Goal: Task Accomplishment & Management: Use online tool/utility

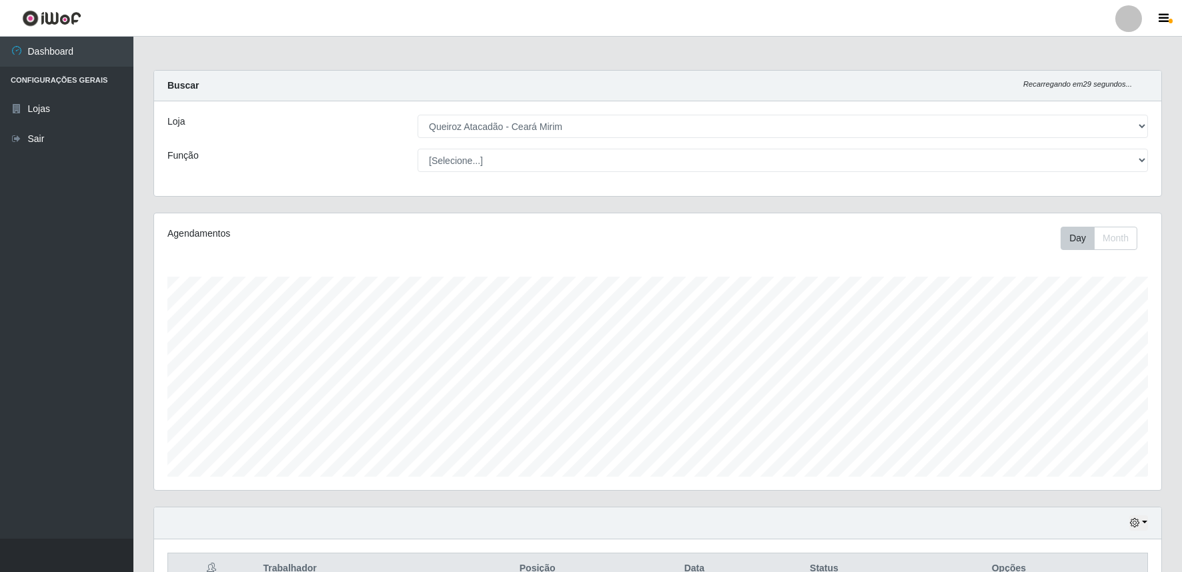
select select "465"
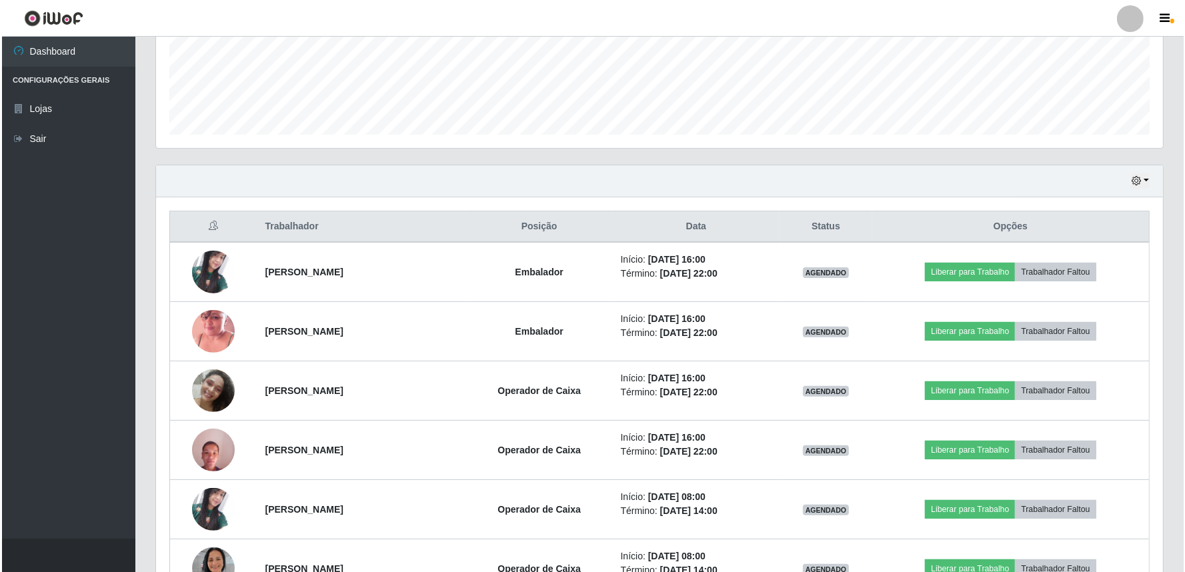
scroll to position [354, 0]
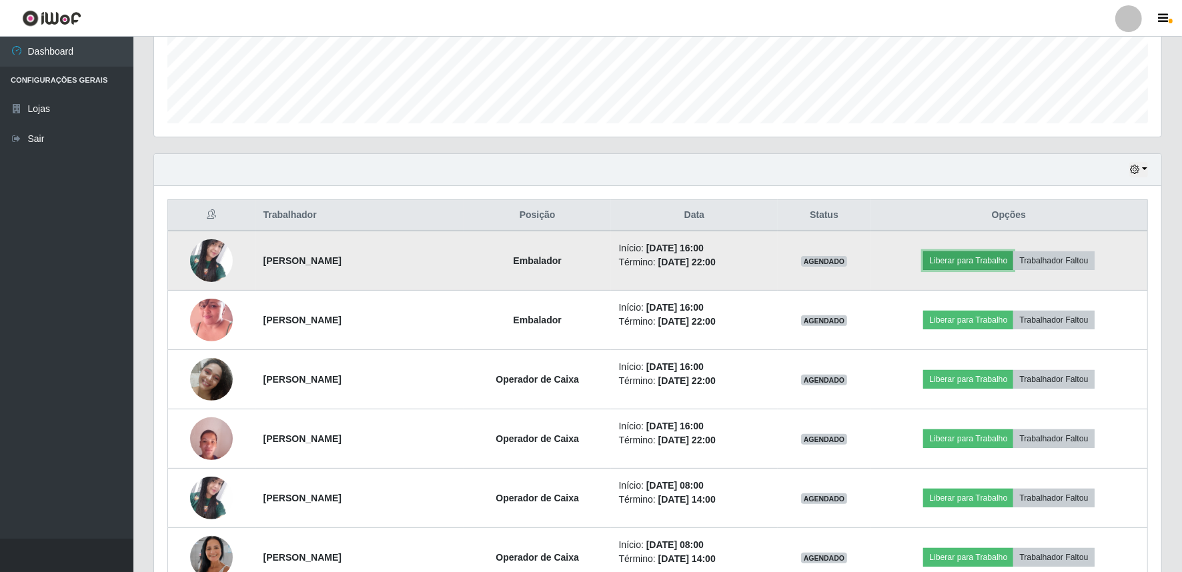
click at [961, 259] on button "Liberar para Trabalho" at bounding box center [968, 260] width 90 height 19
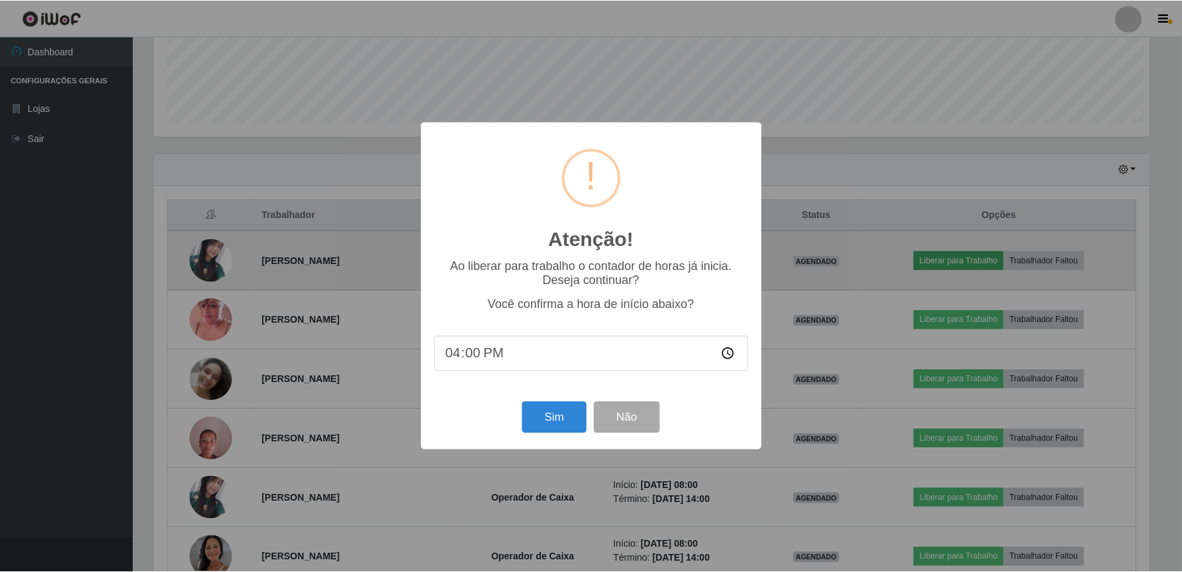
scroll to position [276, 999]
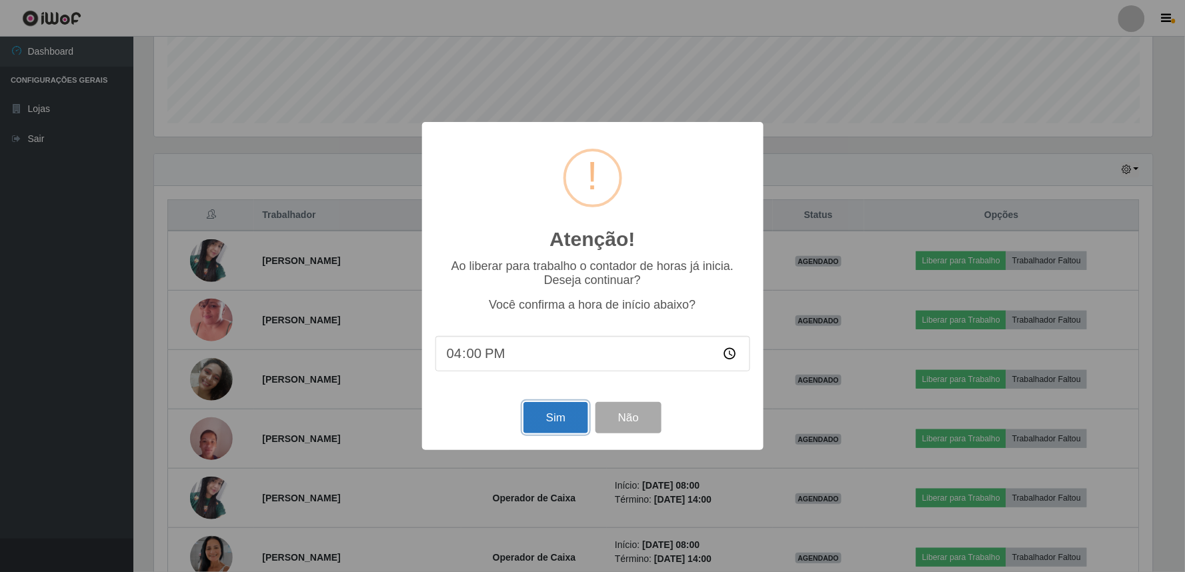
click at [567, 424] on button "Sim" at bounding box center [556, 417] width 65 height 31
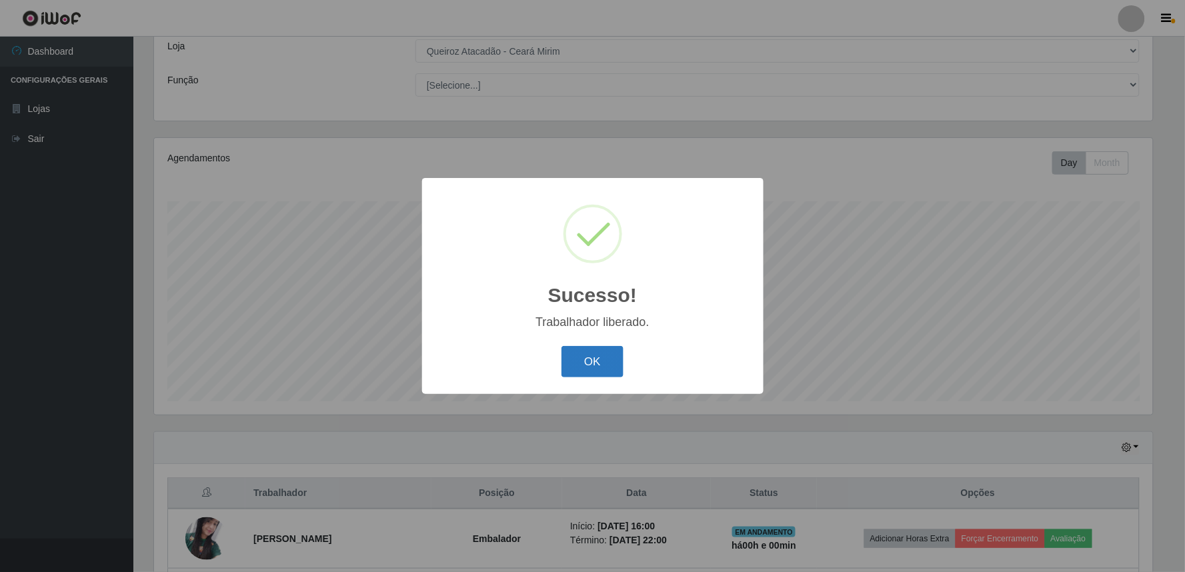
click at [592, 364] on button "OK" at bounding box center [593, 361] width 62 height 31
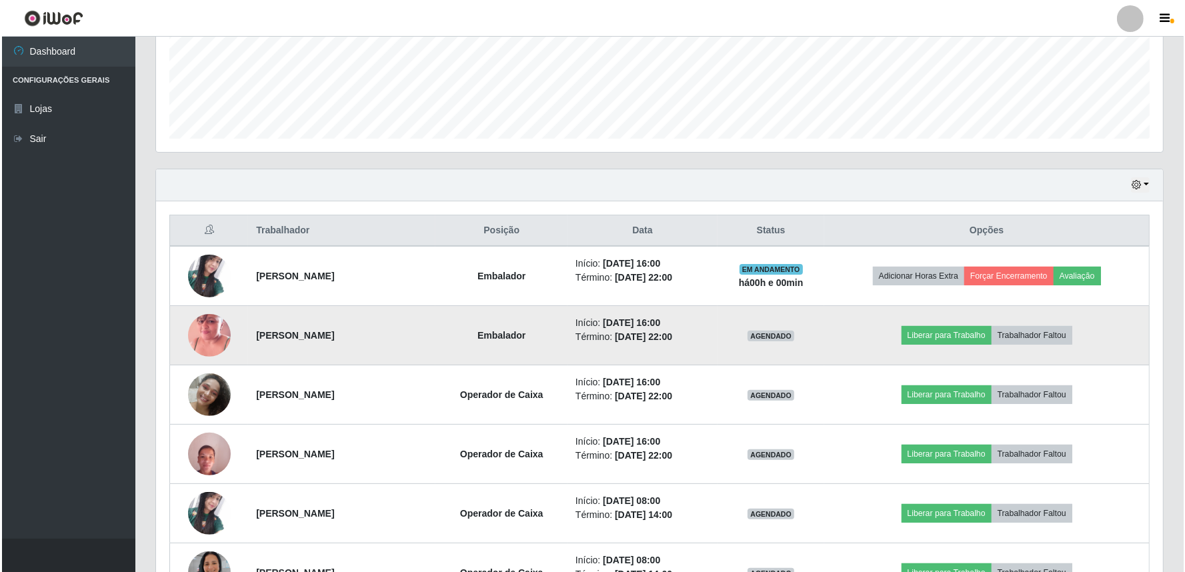
scroll to position [372, 0]
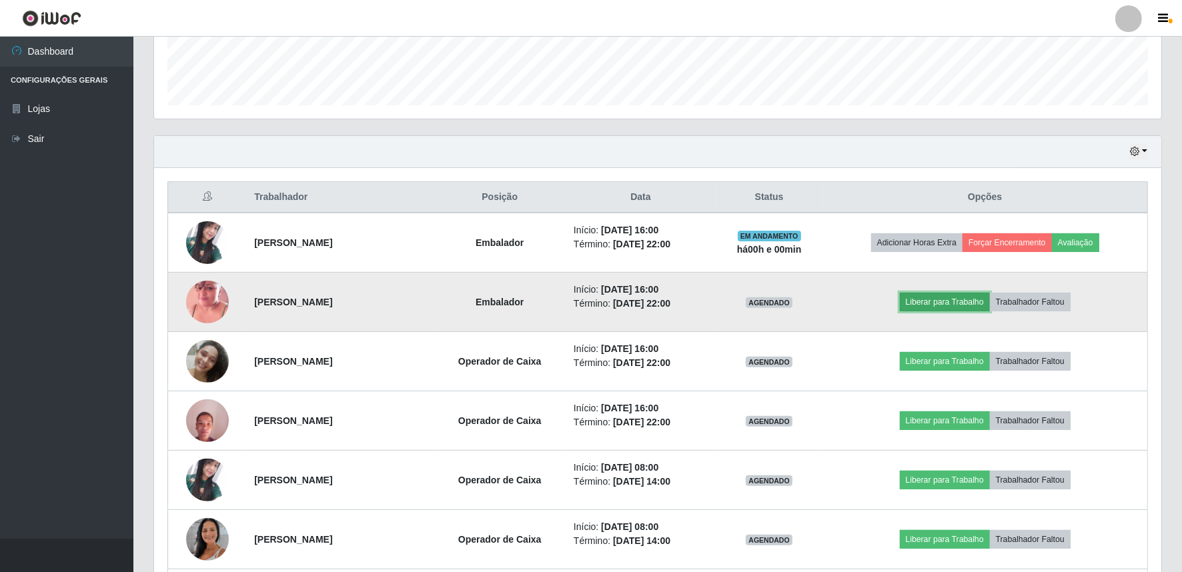
click at [937, 305] on button "Liberar para Trabalho" at bounding box center [945, 302] width 90 height 19
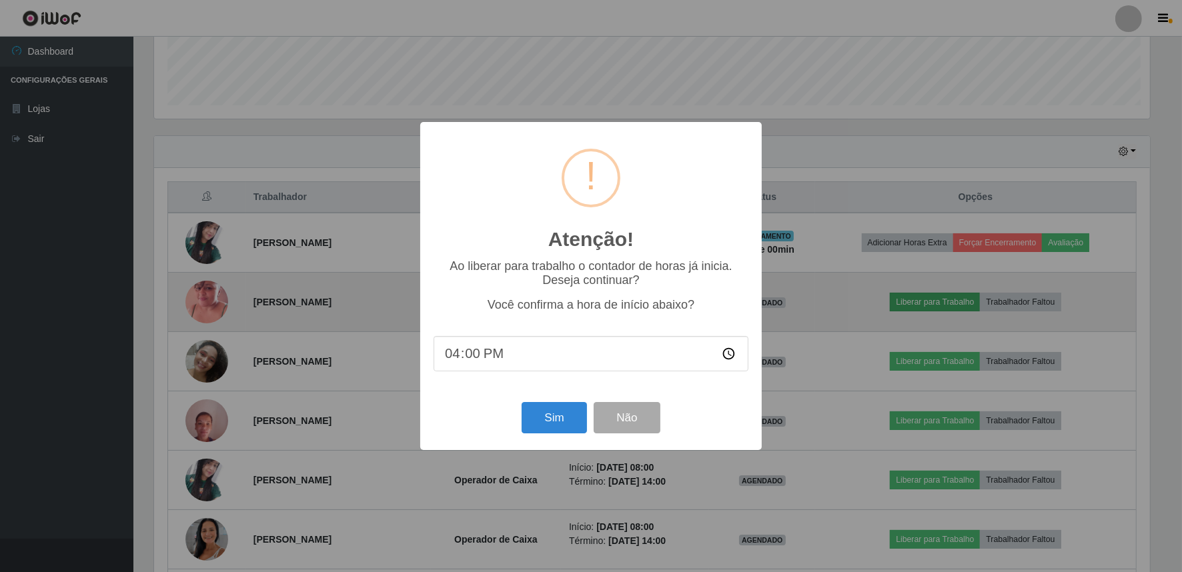
scroll to position [276, 999]
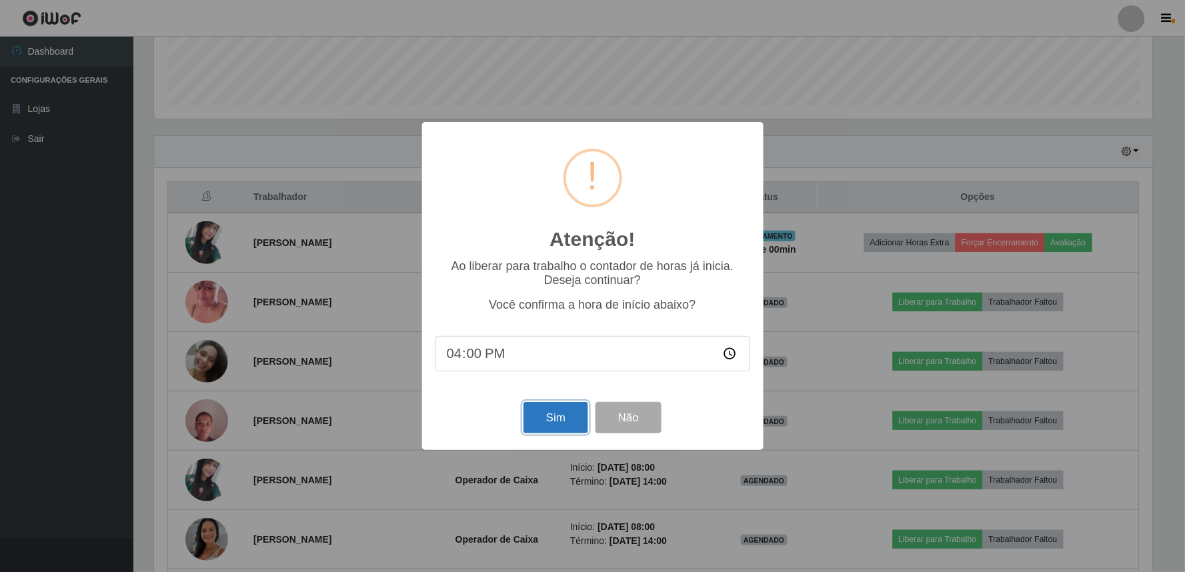
click at [572, 416] on button "Sim" at bounding box center [556, 417] width 65 height 31
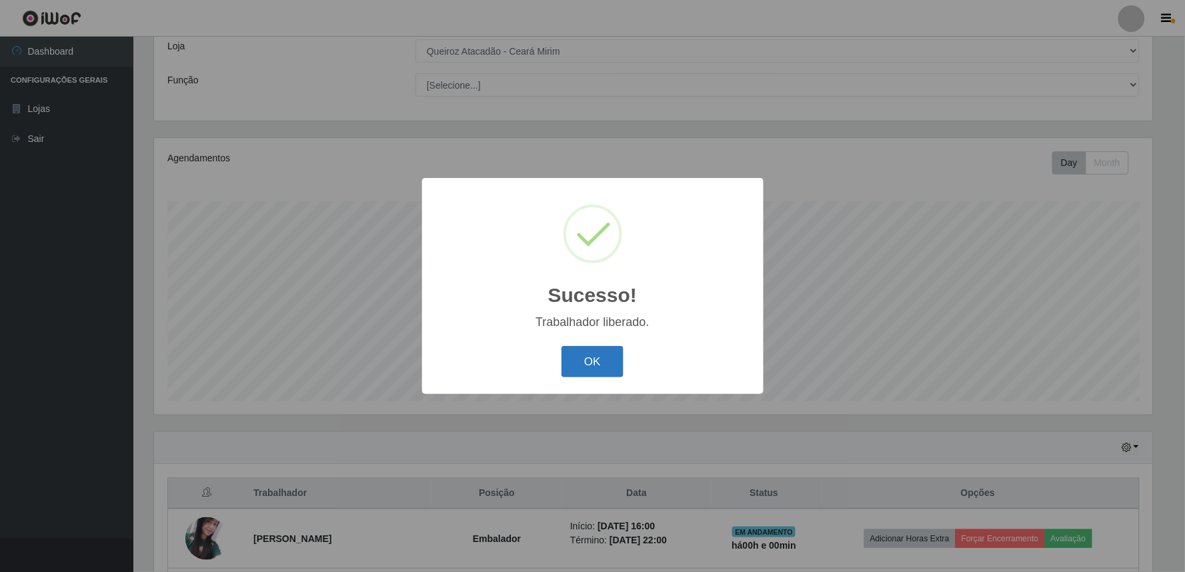
click at [601, 356] on button "OK" at bounding box center [593, 361] width 62 height 31
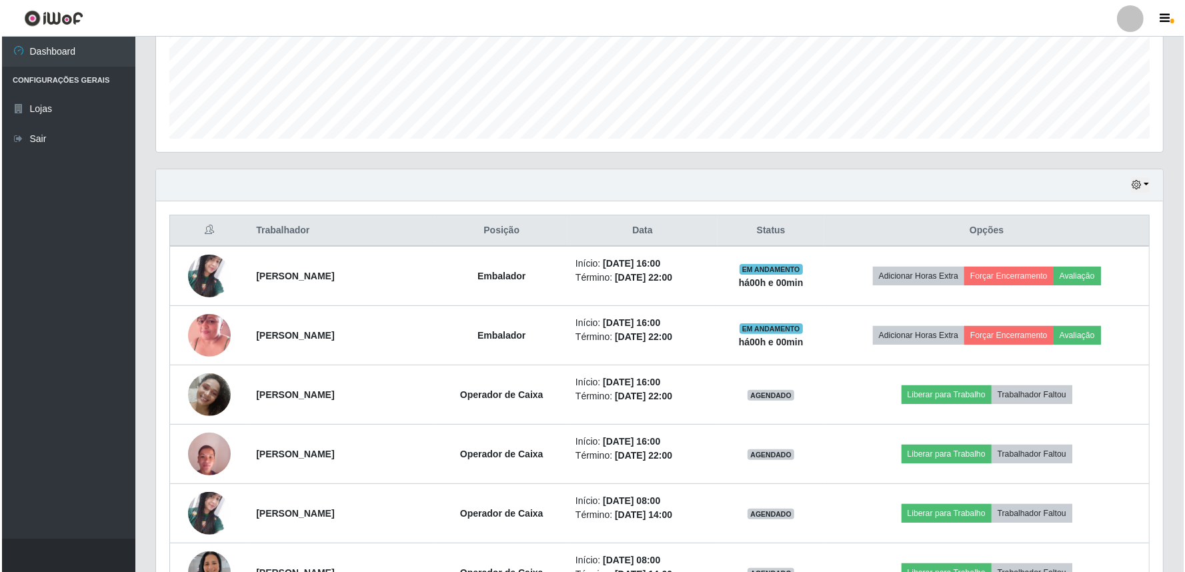
scroll to position [372, 0]
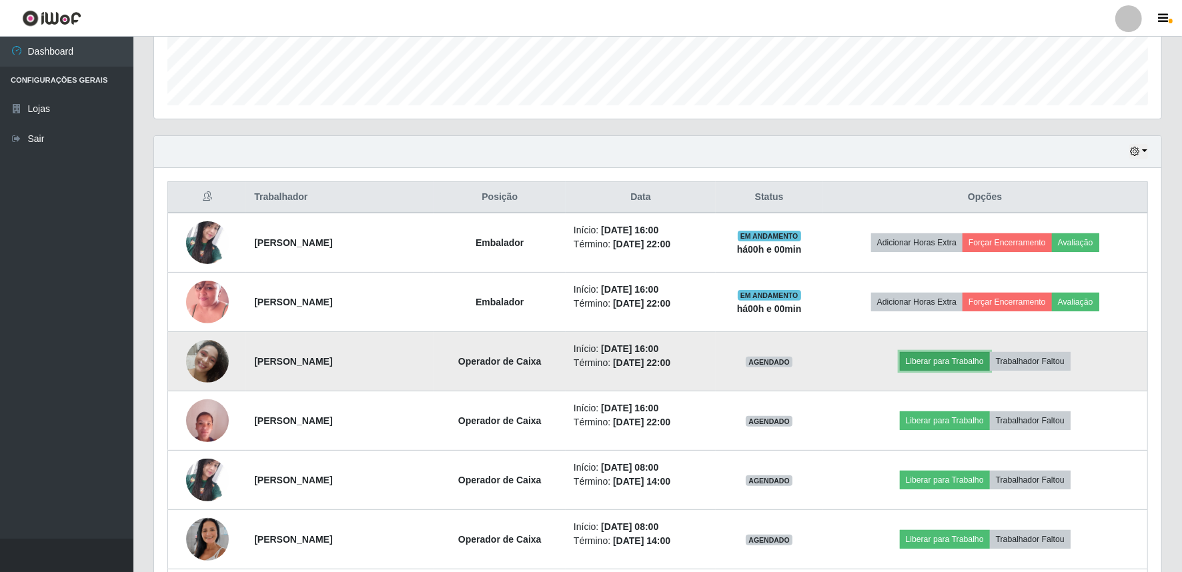
click at [961, 359] on button "Liberar para Trabalho" at bounding box center [945, 361] width 90 height 19
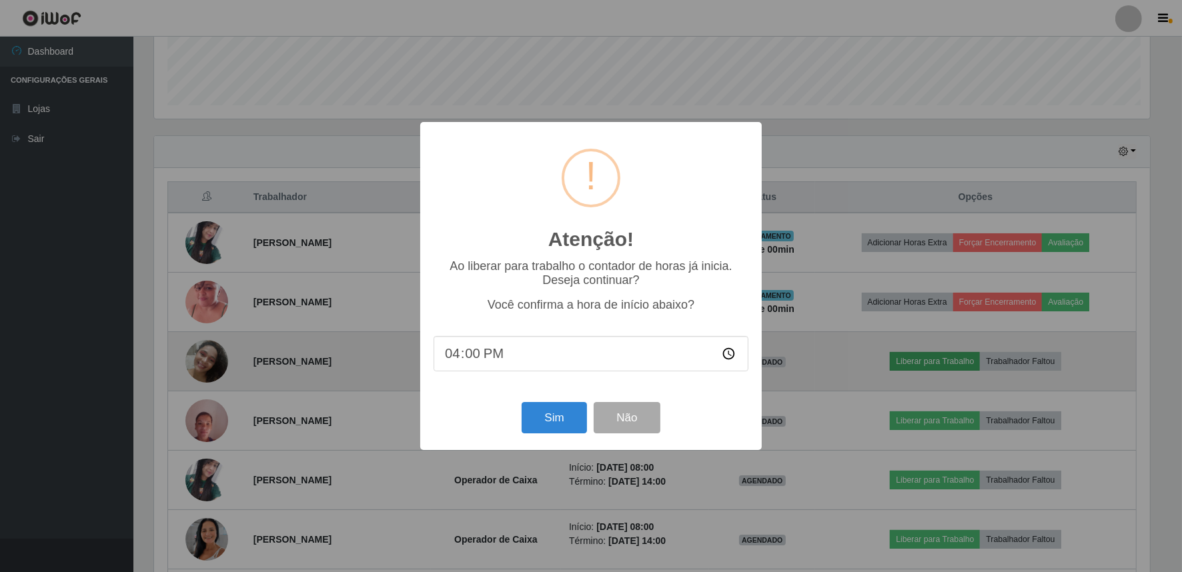
scroll to position [276, 999]
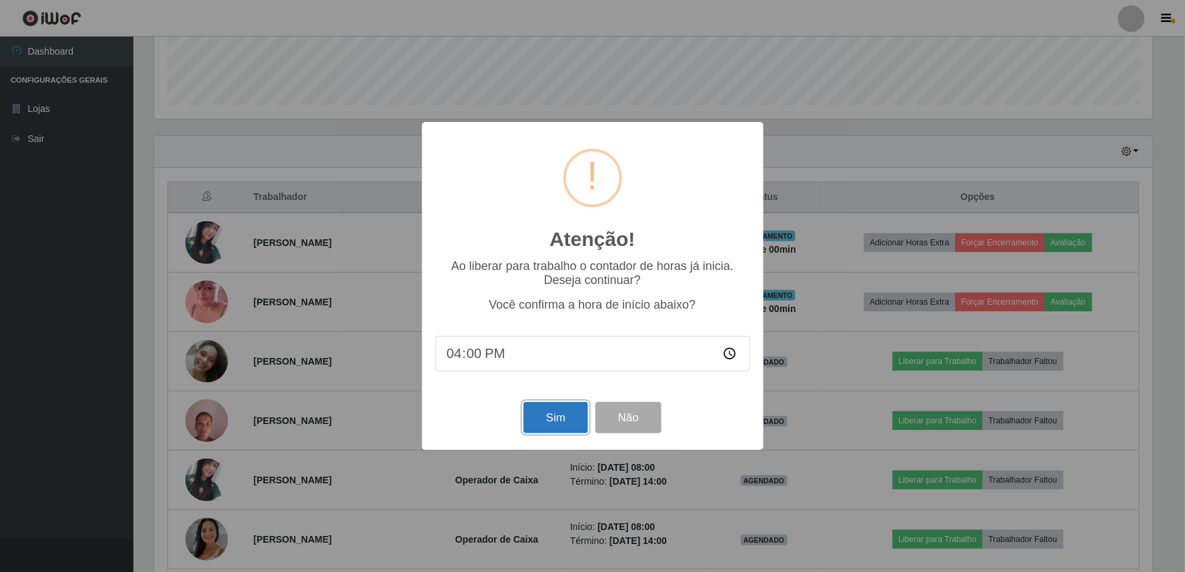
click at [550, 422] on button "Sim" at bounding box center [556, 417] width 65 height 31
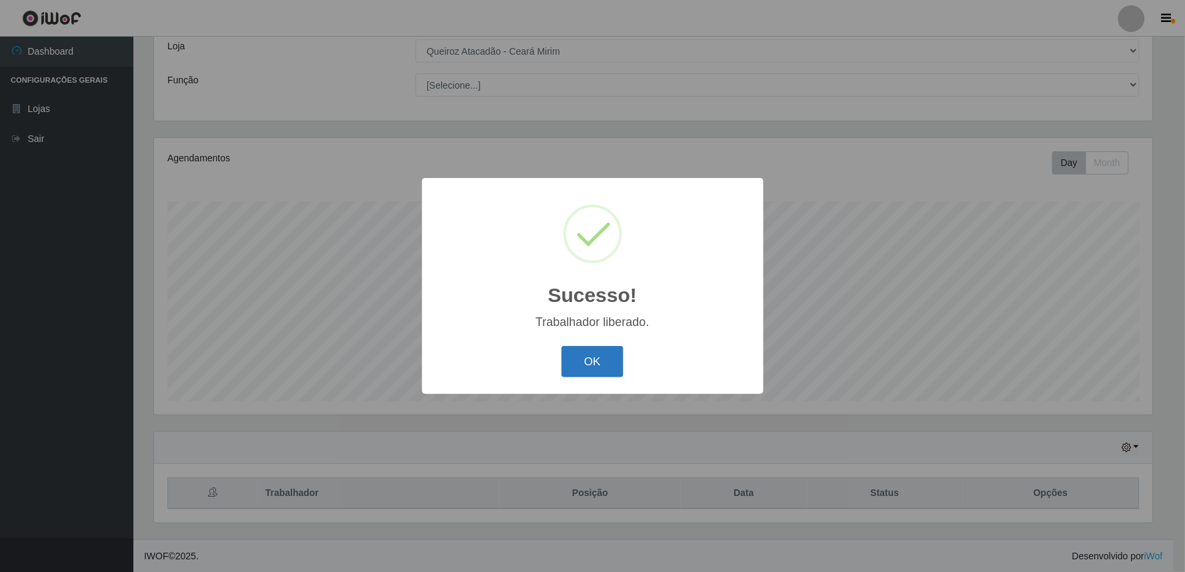
click at [595, 363] on button "OK" at bounding box center [593, 361] width 62 height 31
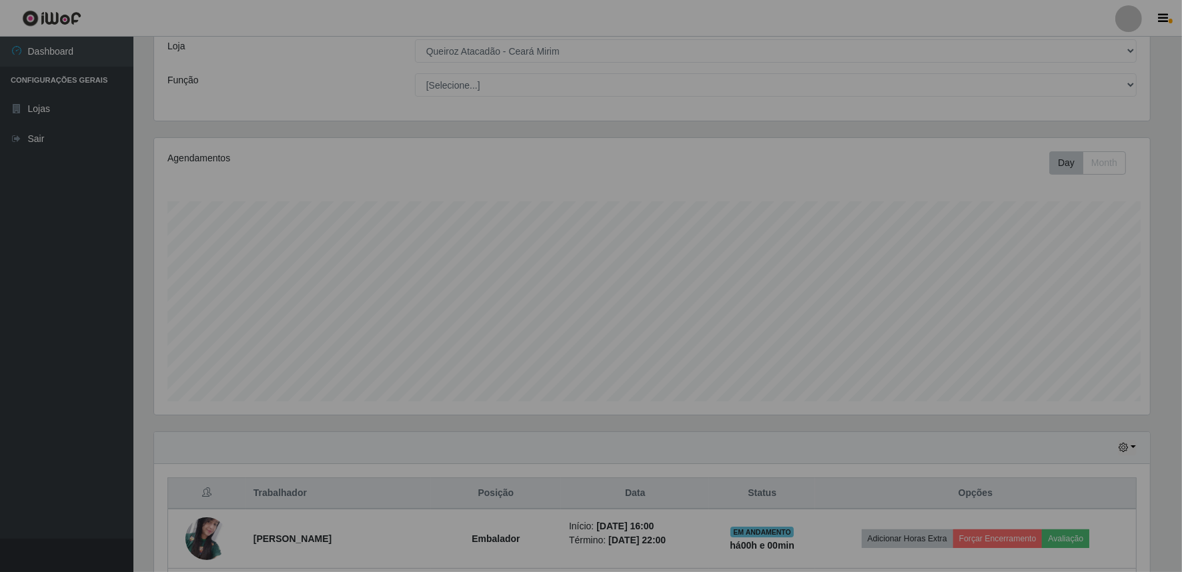
scroll to position [0, 0]
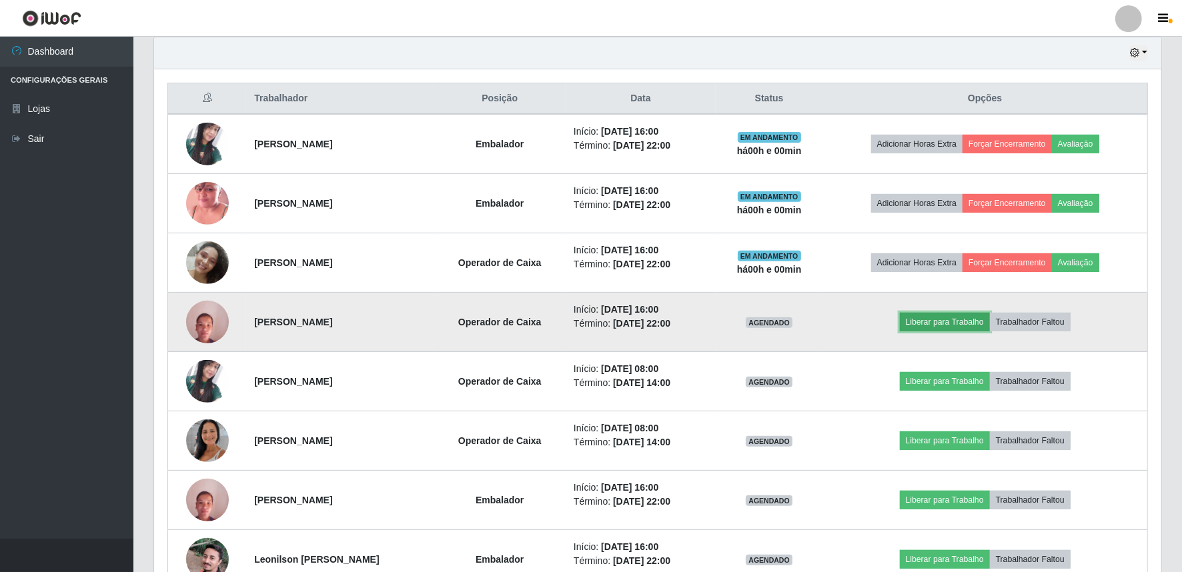
click at [941, 322] on button "Liberar para Trabalho" at bounding box center [945, 322] width 90 height 19
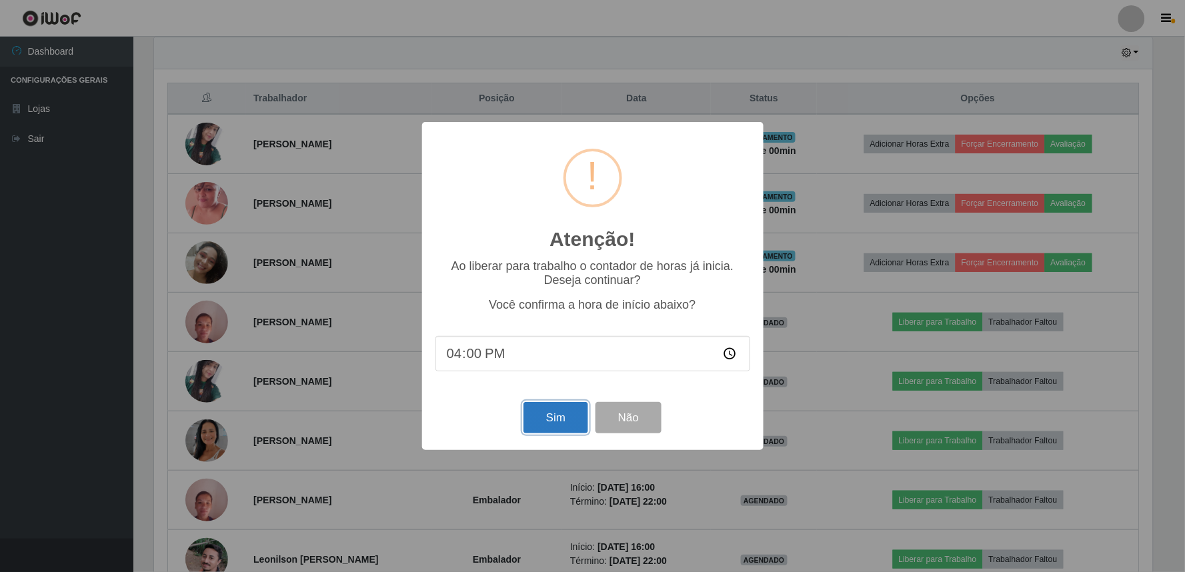
click at [561, 414] on button "Sim" at bounding box center [556, 417] width 65 height 31
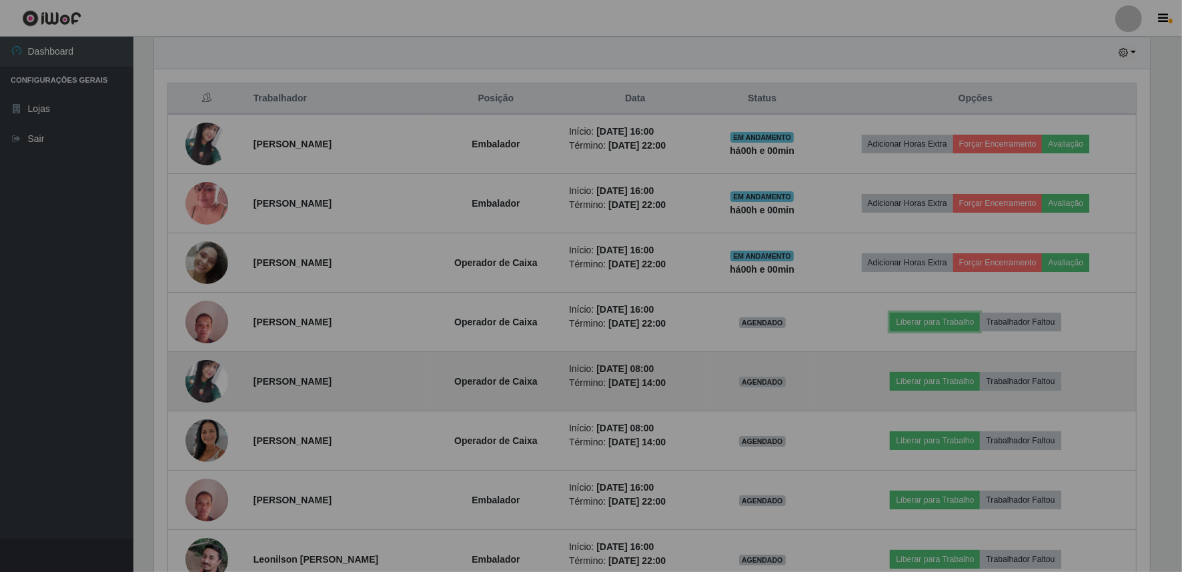
scroll to position [666766, 666037]
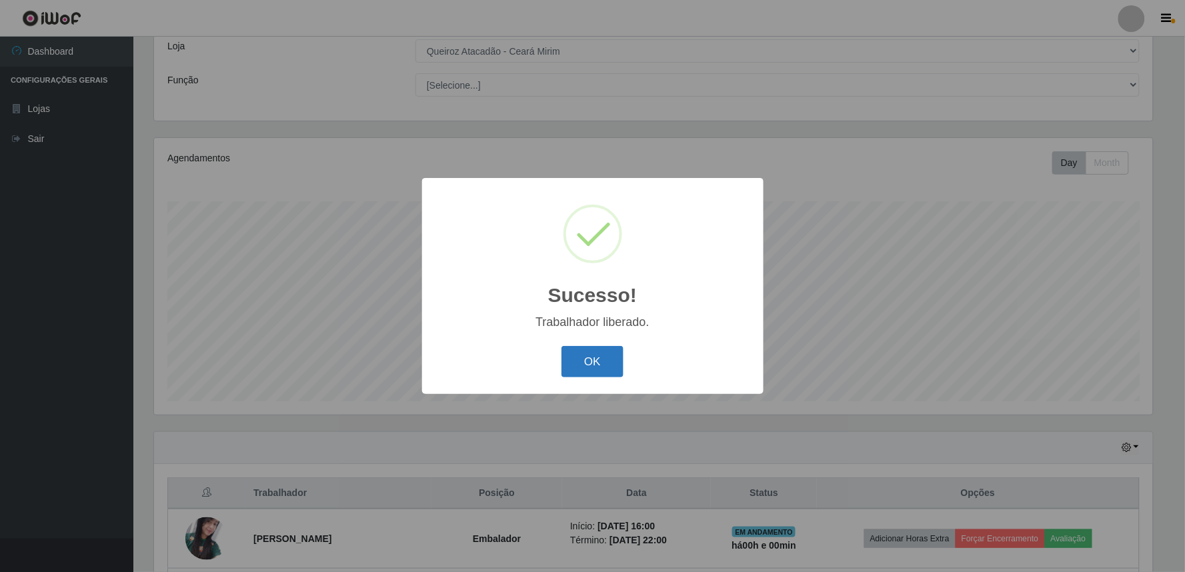
click at [612, 370] on button "OK" at bounding box center [593, 361] width 62 height 31
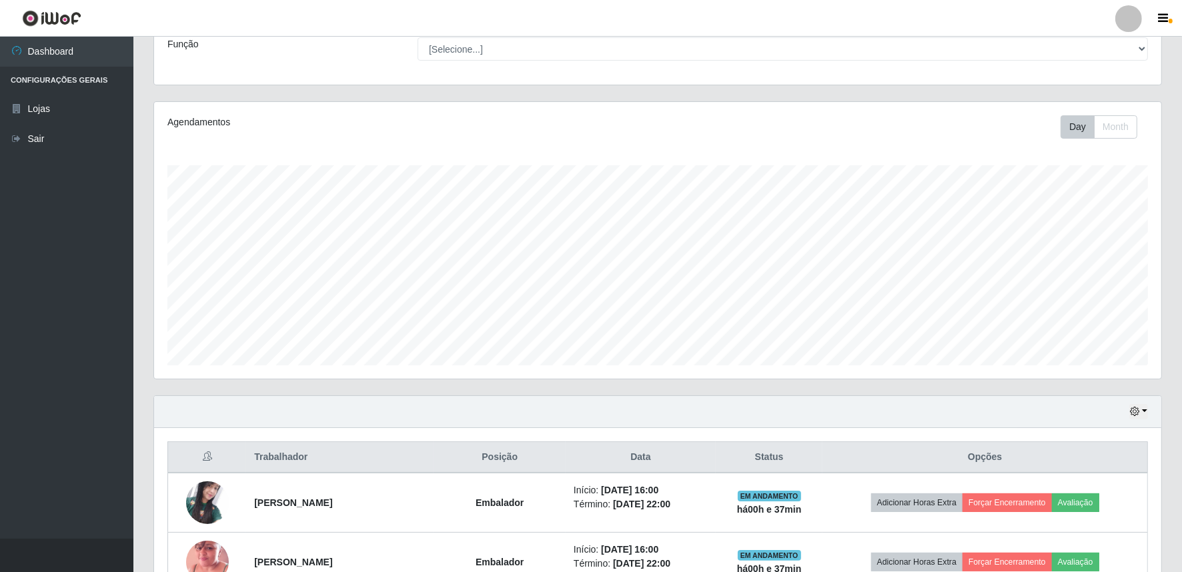
scroll to position [197, 0]
